Goal: Transaction & Acquisition: Purchase product/service

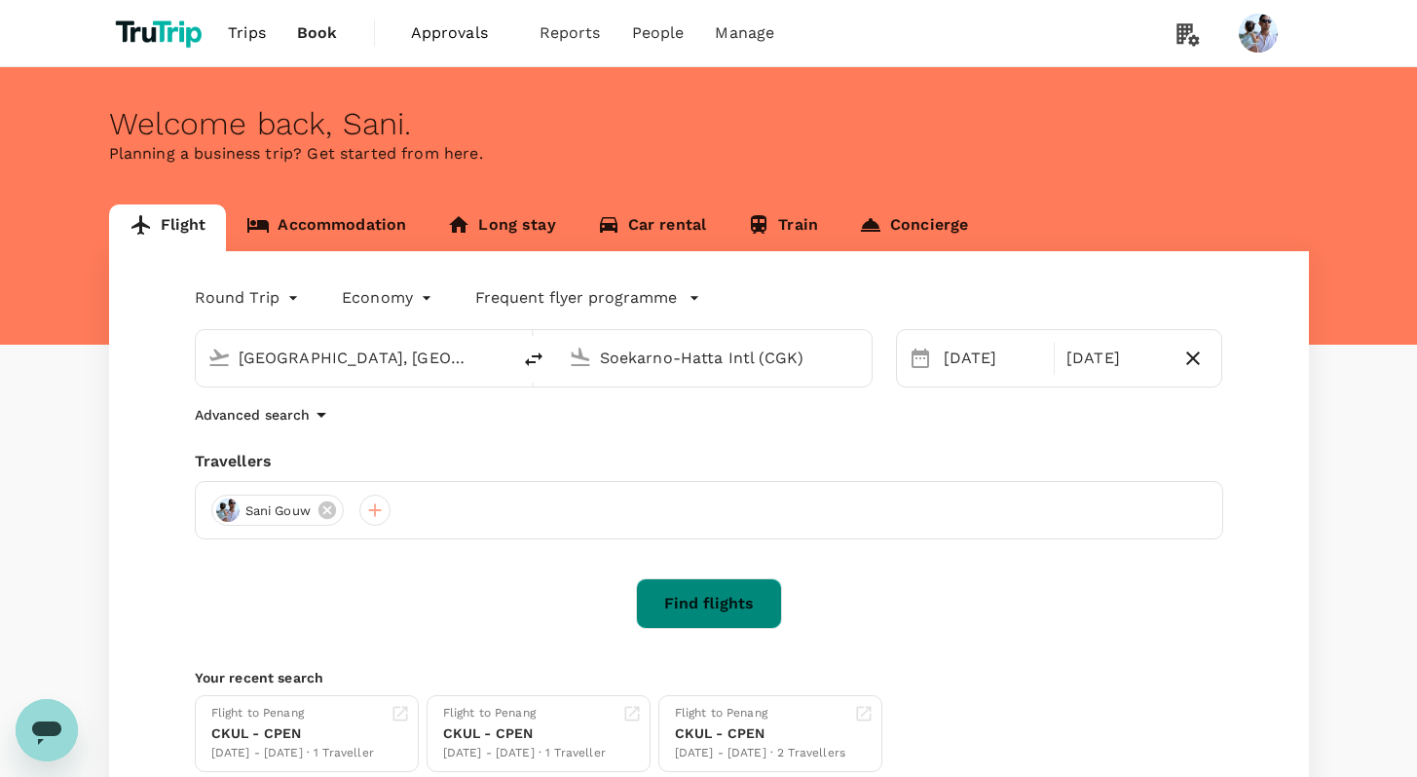
click at [700, 597] on button "Find flights" at bounding box center [709, 604] width 146 height 51
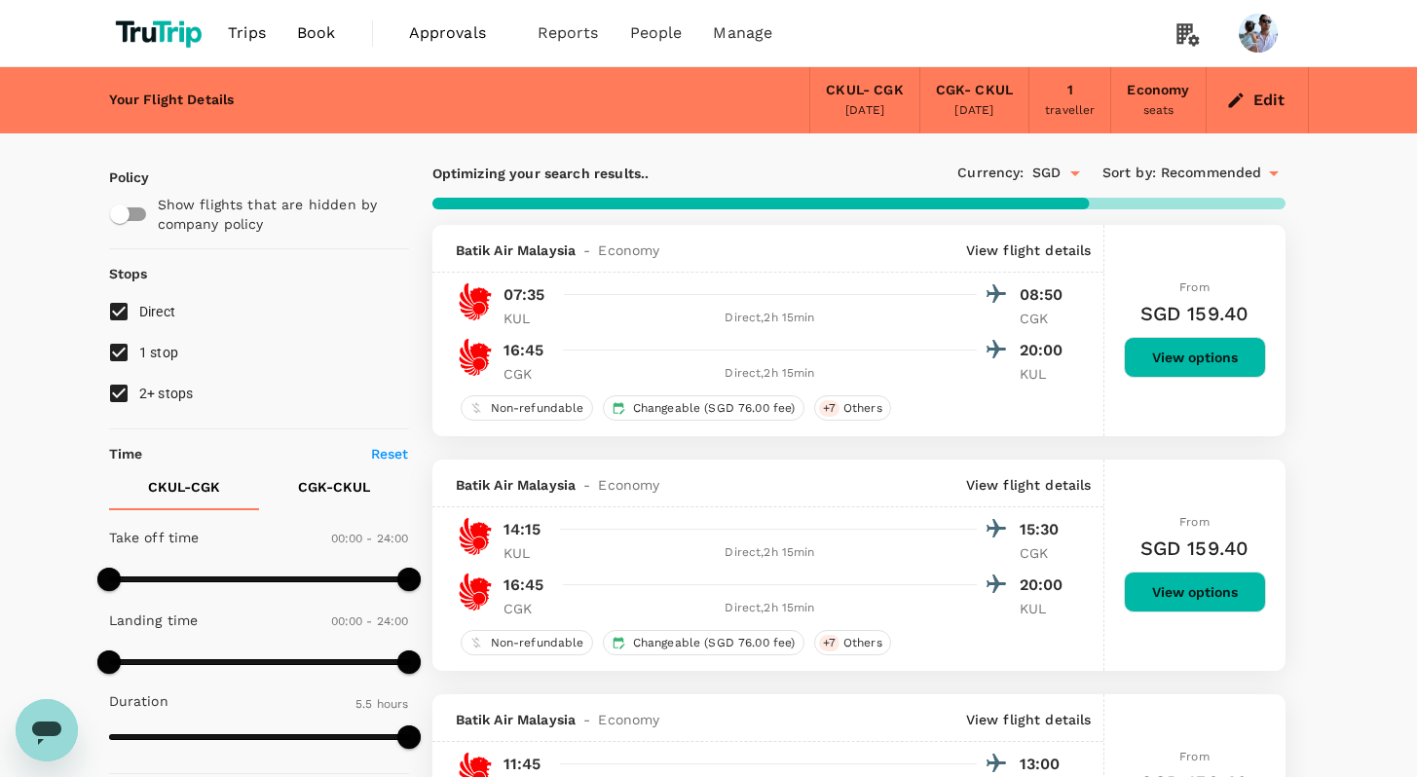
click at [1182, 354] on button "View options" at bounding box center [1195, 357] width 142 height 41
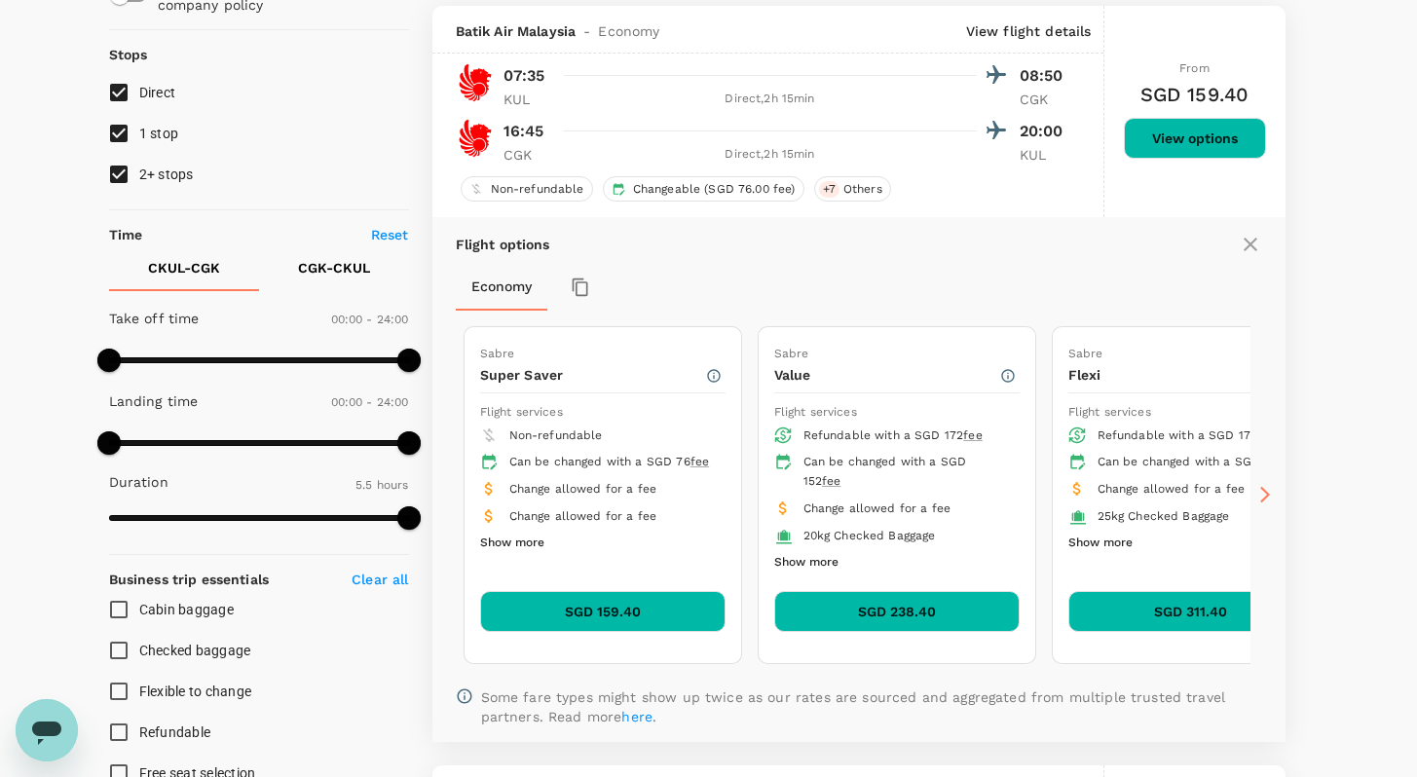
scroll to position [225, 0]
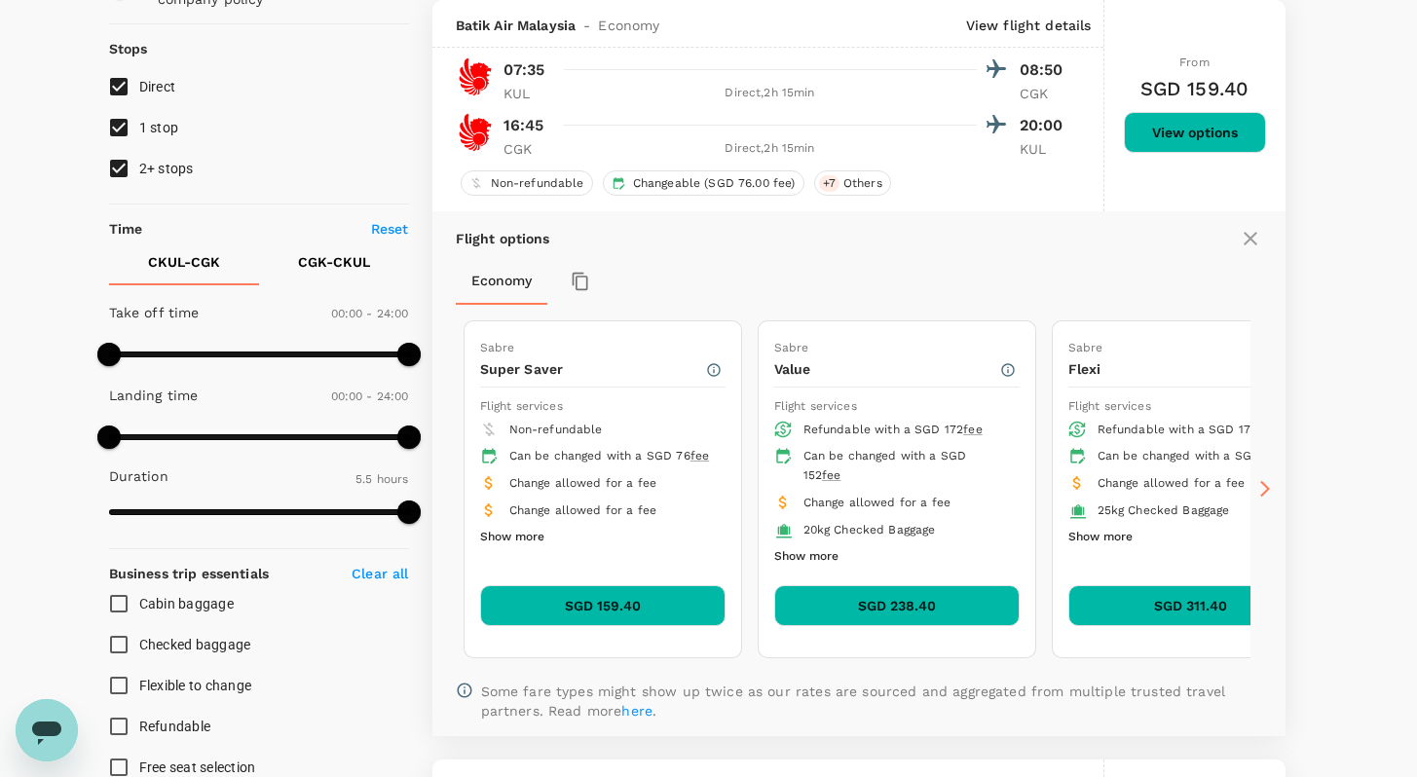
click at [674, 601] on button "SGD 159.40" at bounding box center [602, 605] width 245 height 41
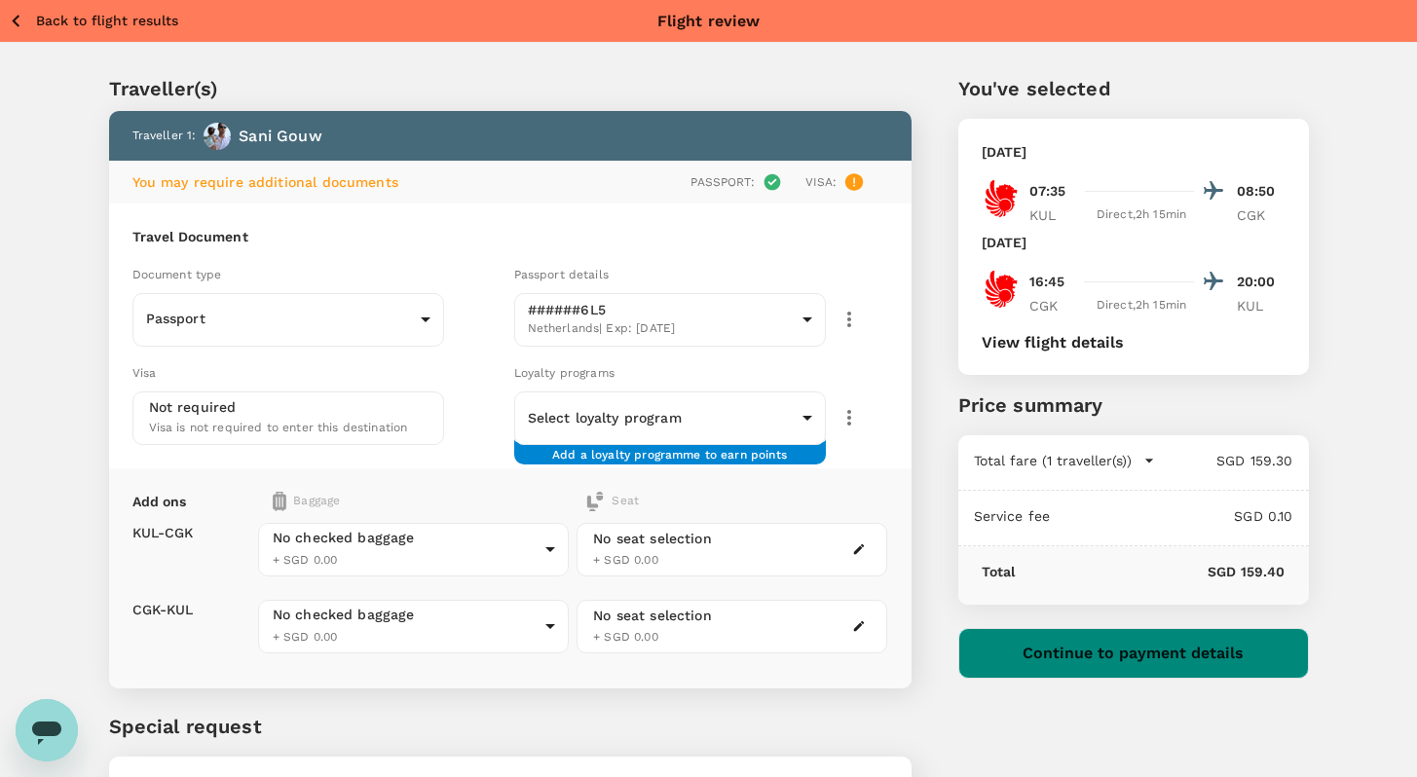
click at [1100, 652] on button "Continue to payment details" at bounding box center [1134, 653] width 351 height 51
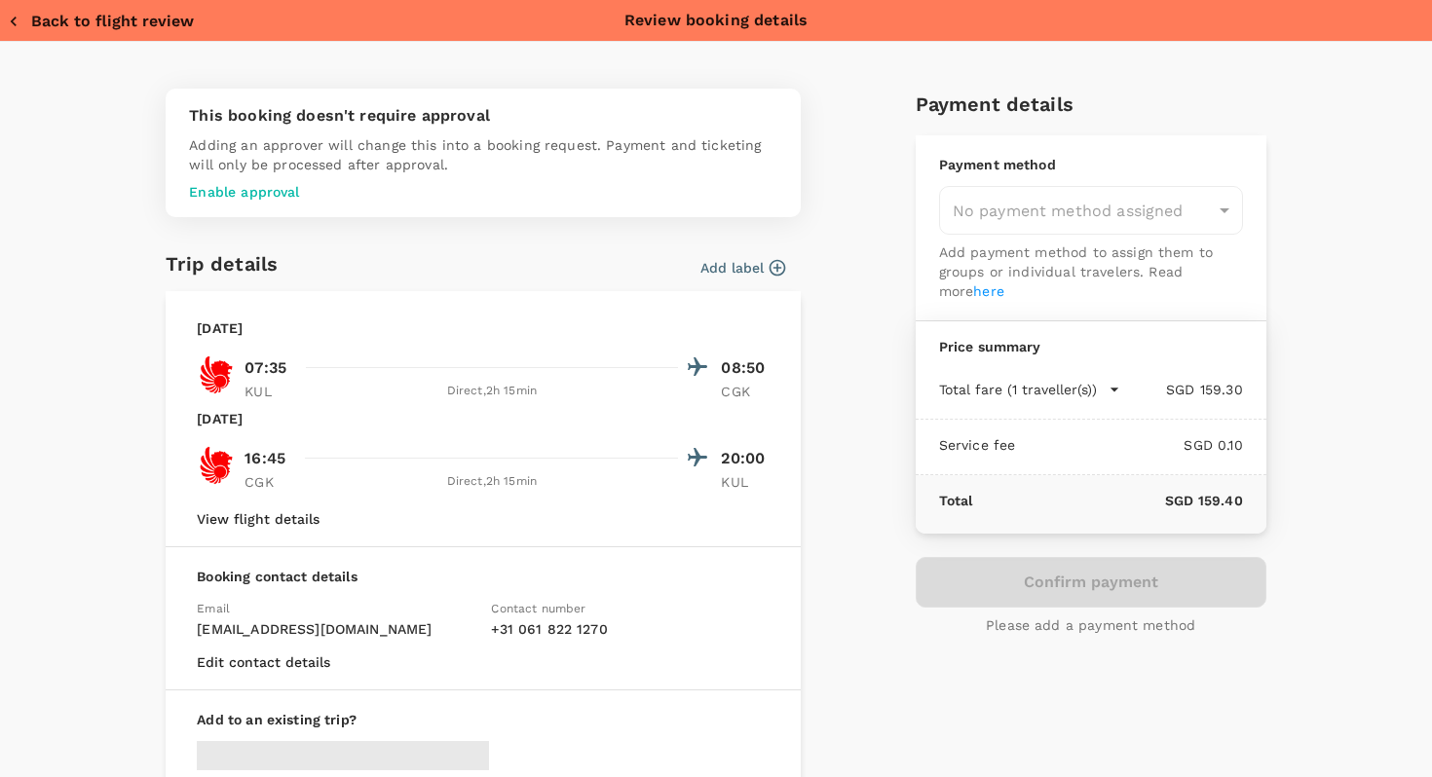
type input "957ea809-f6d8-4812-b2fe-650ca3c26ab6"
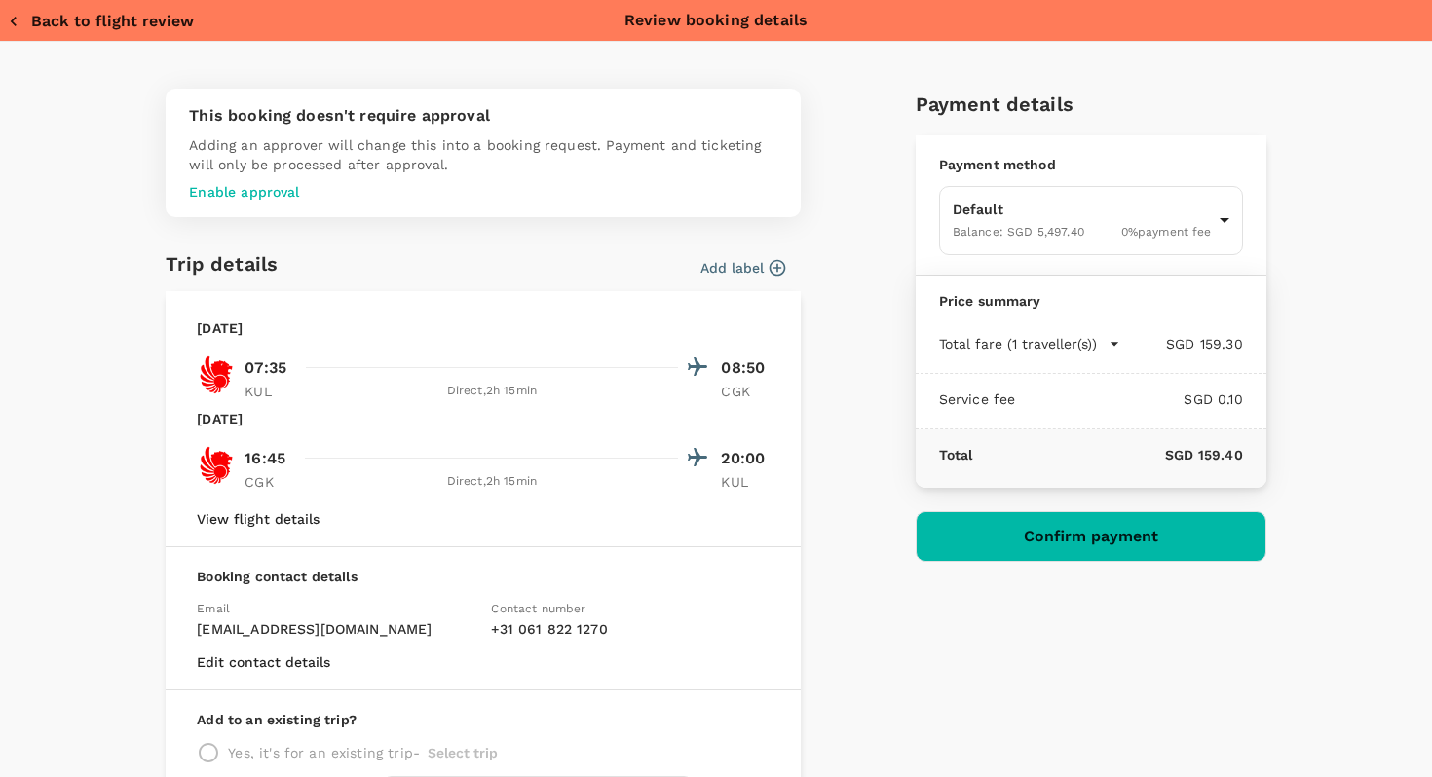
click at [253, 191] on p "Enable approval" at bounding box center [483, 191] width 588 height 19
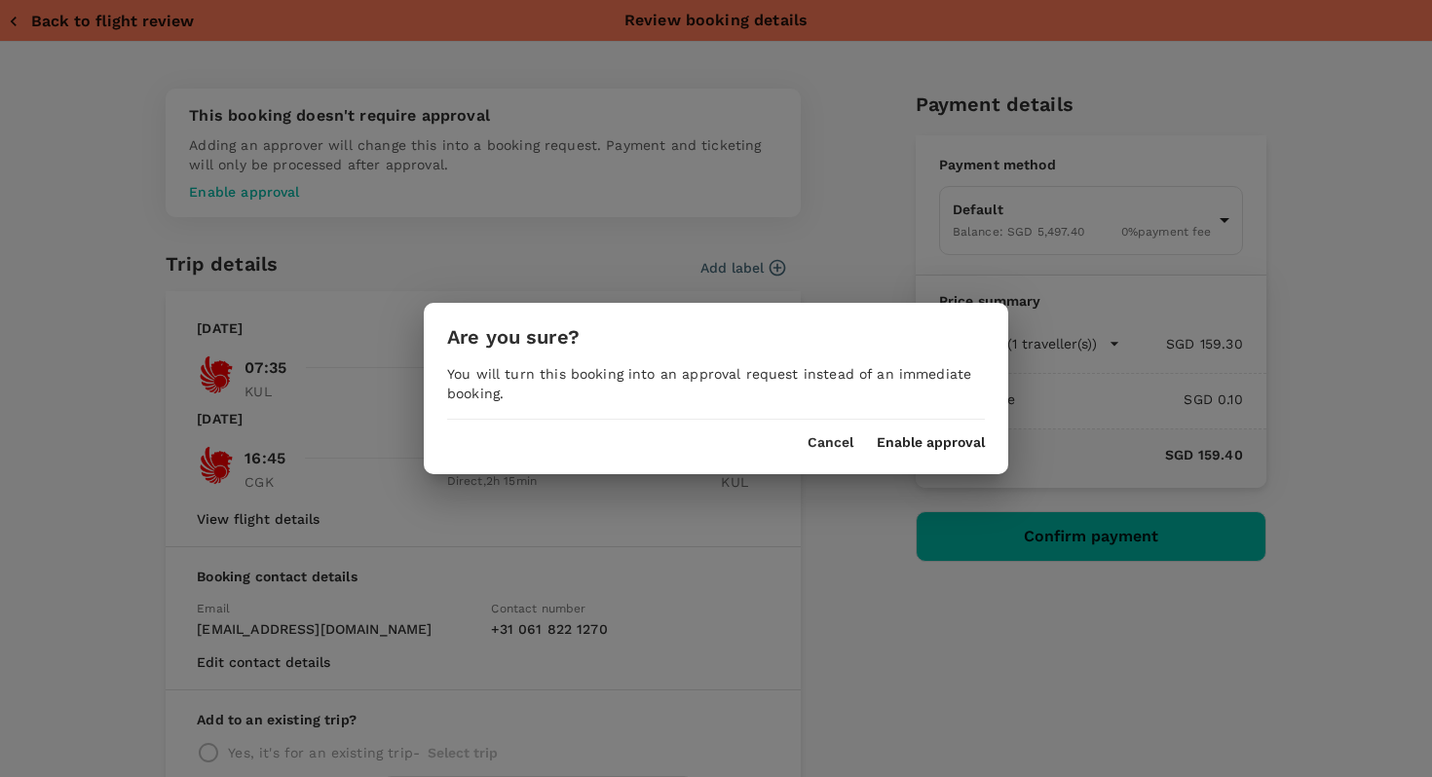
click at [944, 454] on div "Are you sure? You will turn this booking into an approval request instead of an…" at bounding box center [716, 388] width 584 height 171
click at [938, 441] on button "Enable approval" at bounding box center [931, 443] width 108 height 16
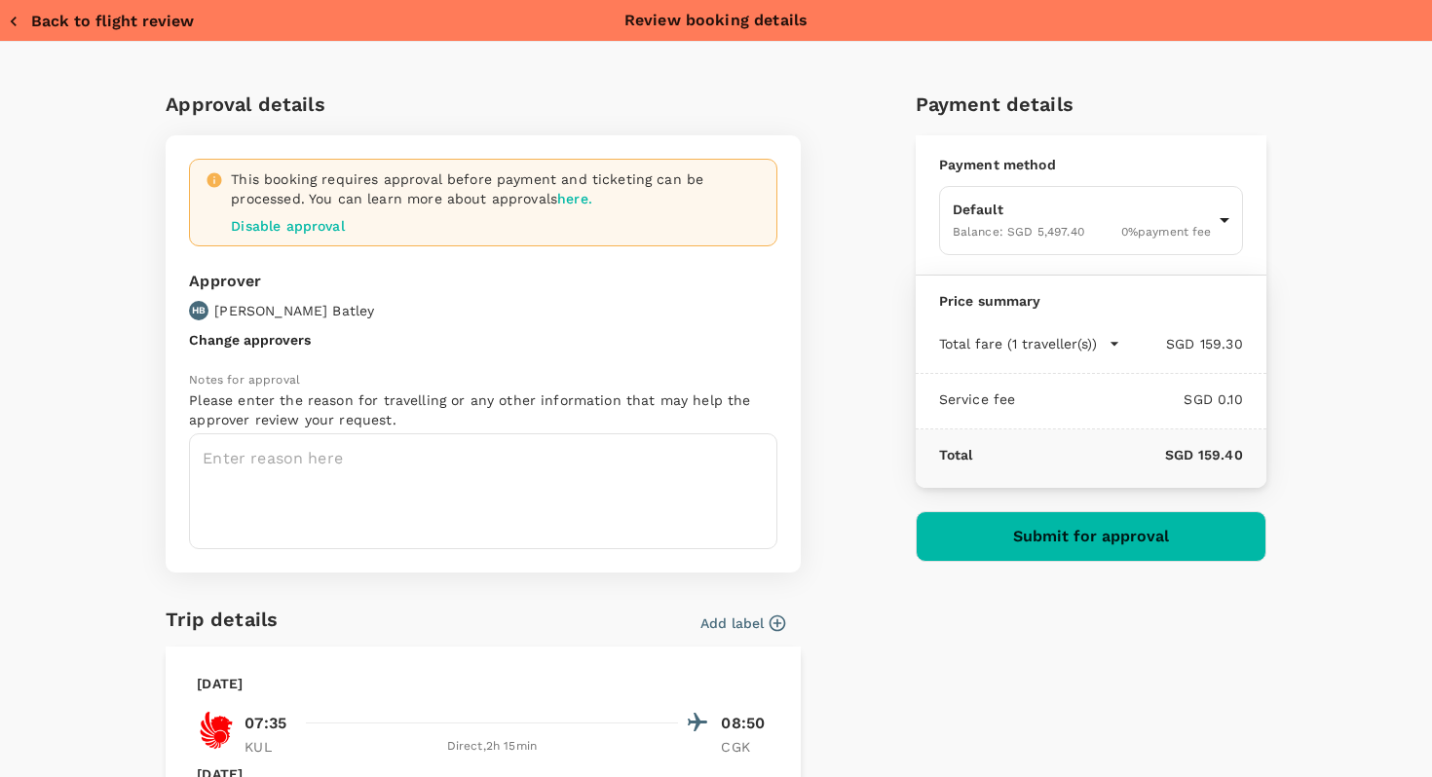
click at [72, 24] on button "Back to flight review" at bounding box center [101, 21] width 186 height 19
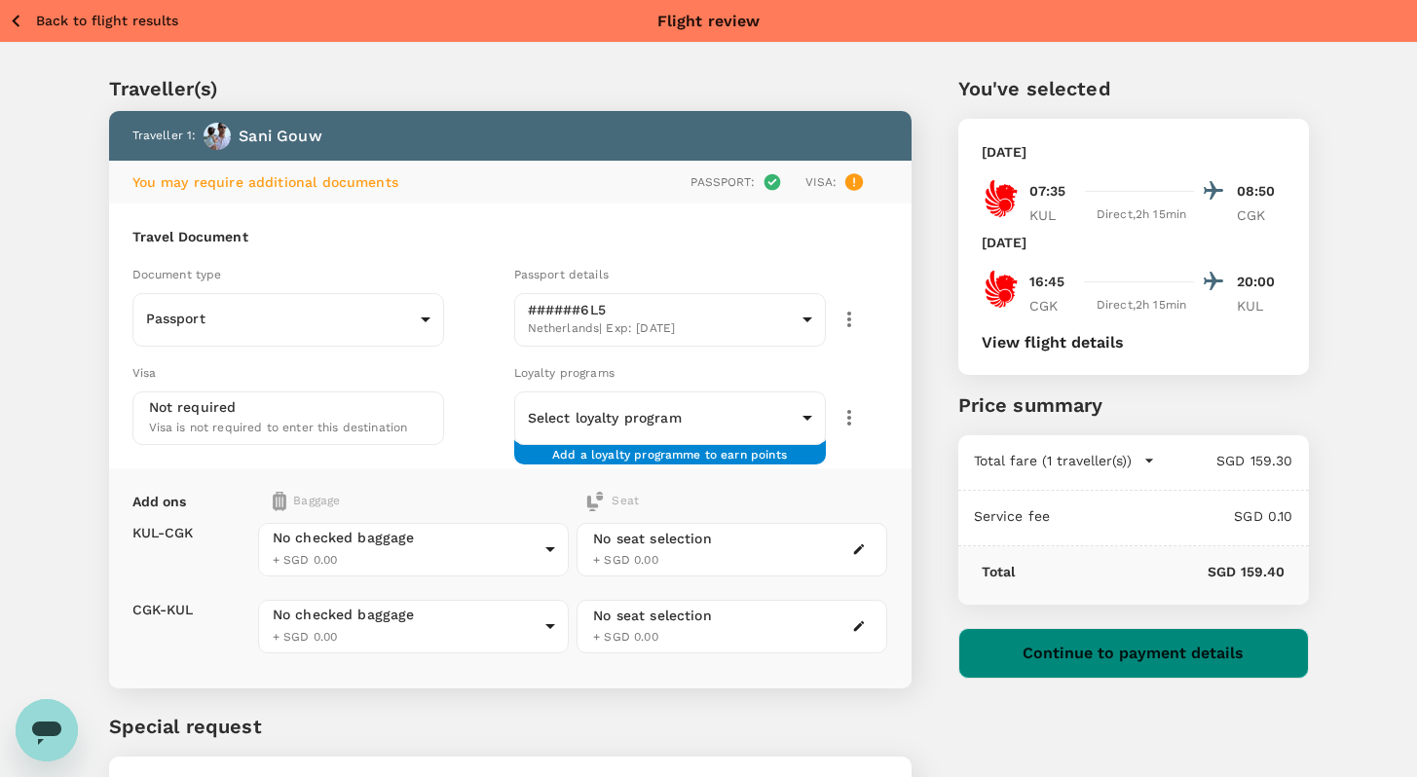
click at [1099, 662] on button "Continue to payment details" at bounding box center [1134, 653] width 351 height 51
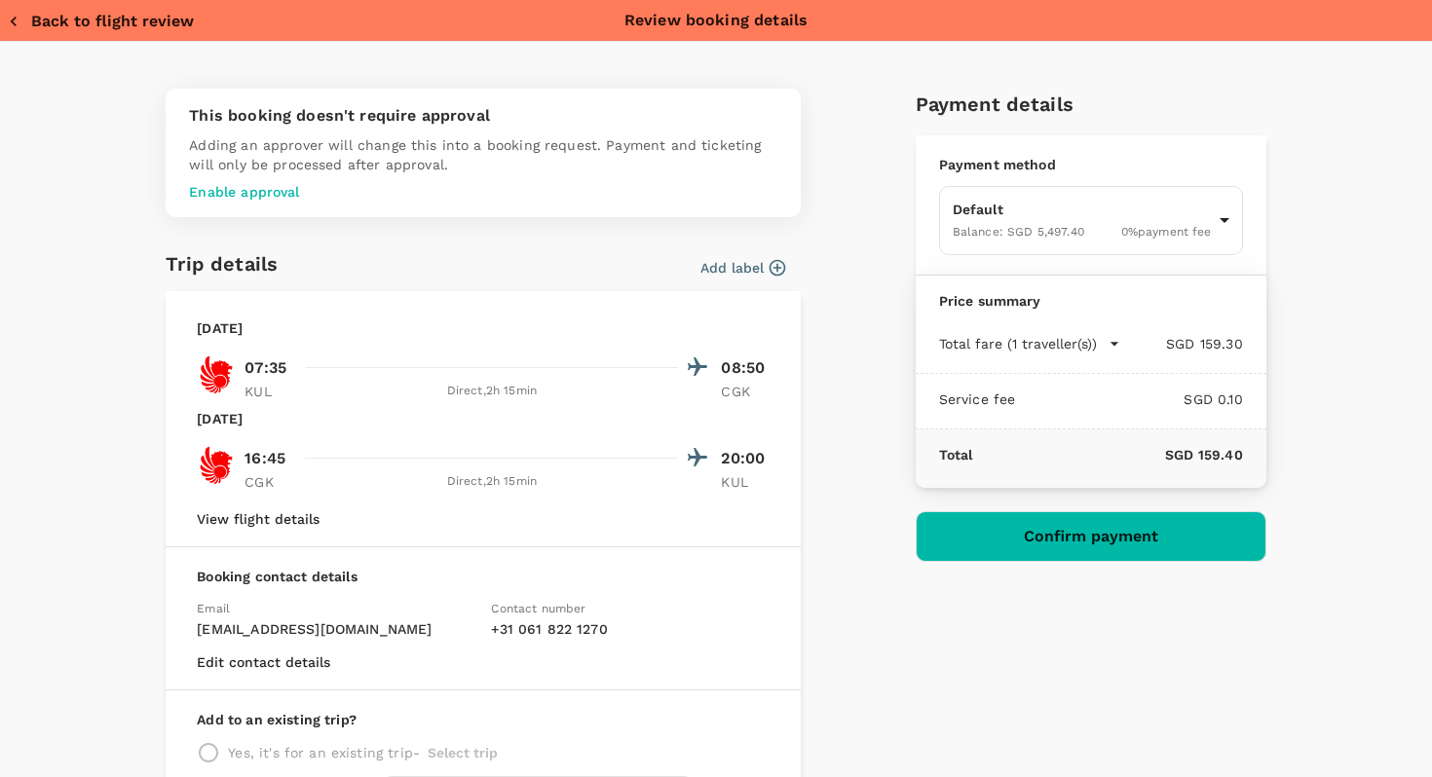
click at [75, 19] on button "Back to flight review" at bounding box center [101, 21] width 186 height 19
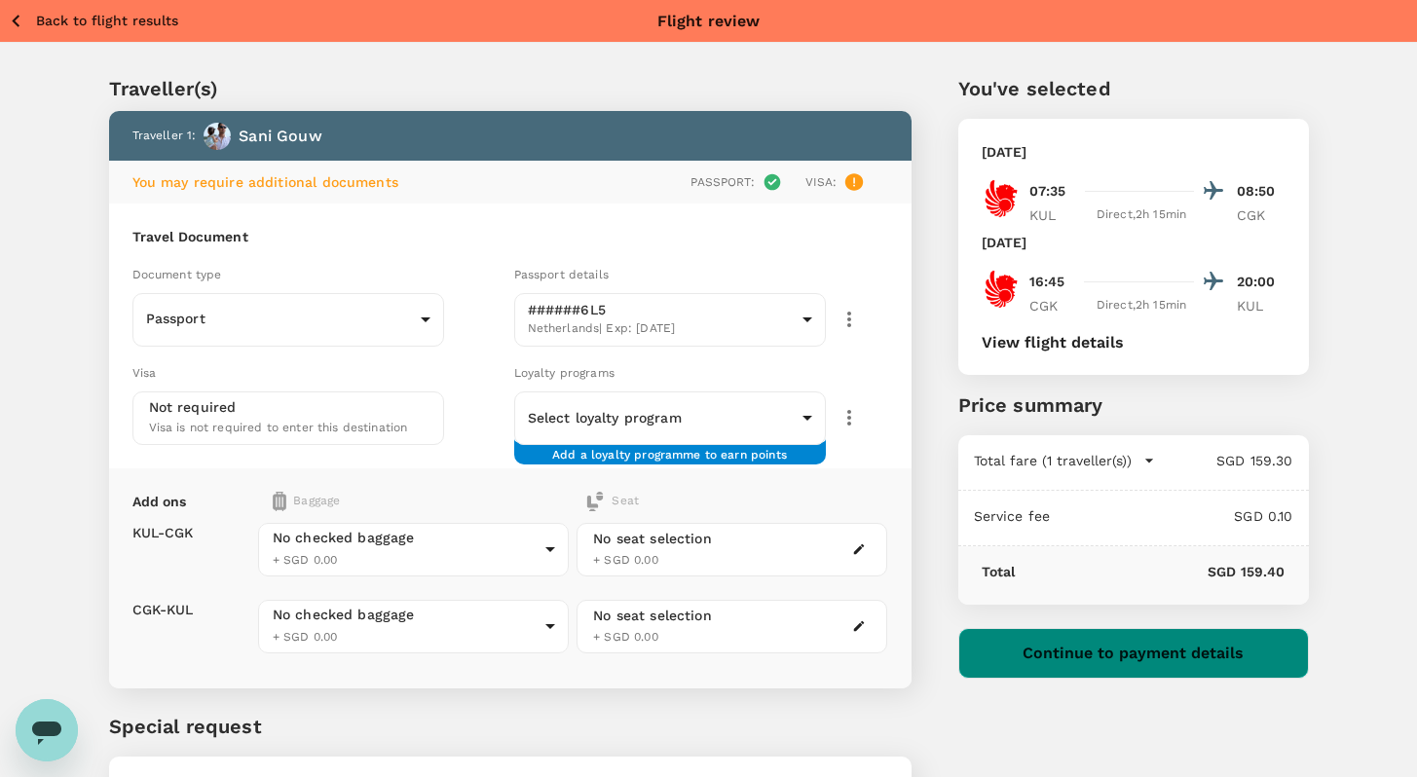
click at [1039, 649] on button "Continue to payment details" at bounding box center [1134, 653] width 351 height 51
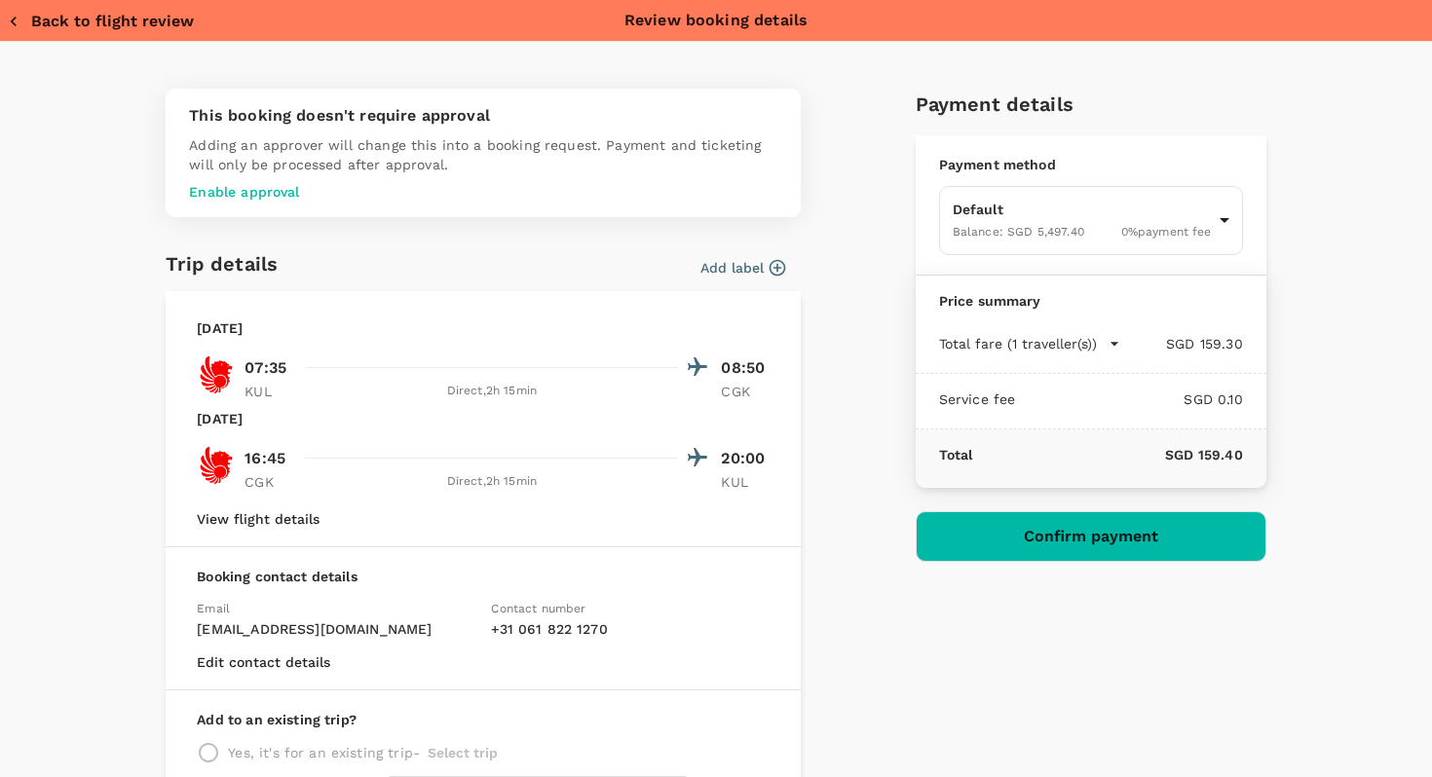
click at [842, 161] on div "This booking doesn't require approval Adding an approver will change this into …" at bounding box center [707, 459] width 1115 height 772
